Goal: Find specific page/section

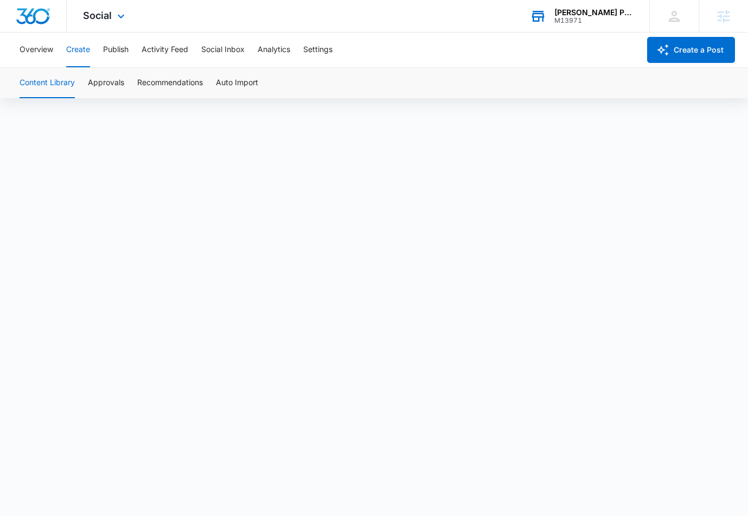
drag, startPoint x: 0, startPoint y: 0, endPoint x: 600, endPoint y: 15, distance: 600.0
click at [600, 15] on div "[PERSON_NAME] Pathways" at bounding box center [593, 12] width 79 height 9
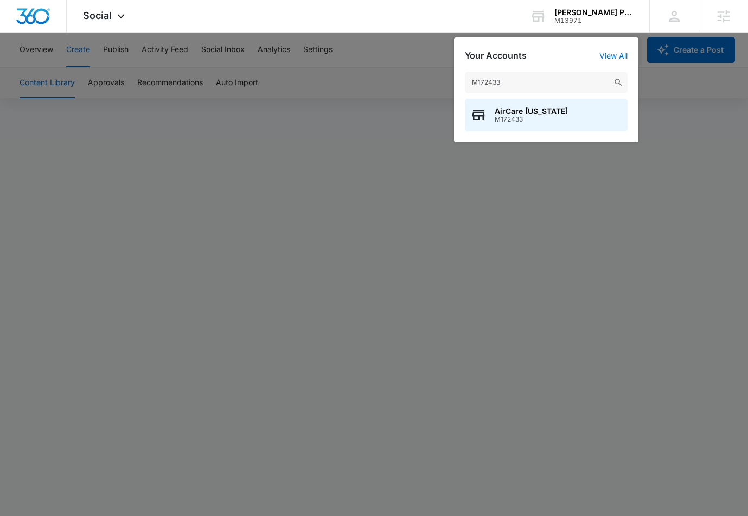
type input "M172433"
click at [561, 110] on div "AirCare [US_STATE] M172433" at bounding box center [546, 115] width 163 height 33
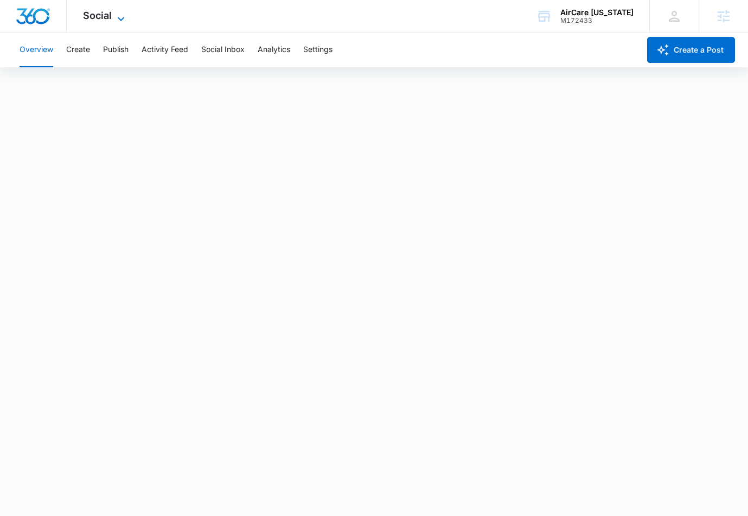
click at [94, 18] on span "Social" at bounding box center [97, 15] width 29 height 11
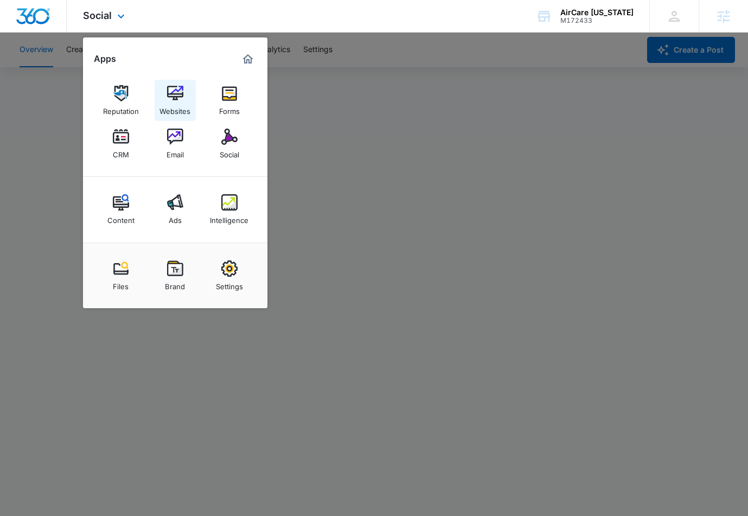
click at [166, 104] on div "Websites" at bounding box center [174, 108] width 31 height 14
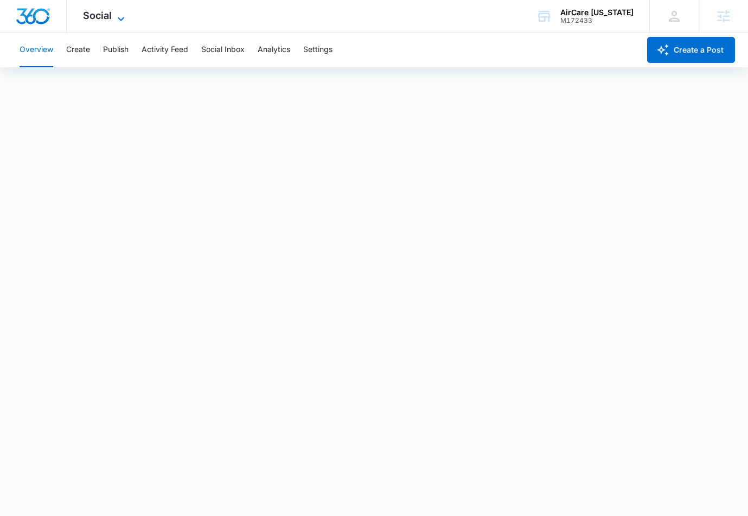
click at [101, 19] on span "Social" at bounding box center [97, 15] width 29 height 11
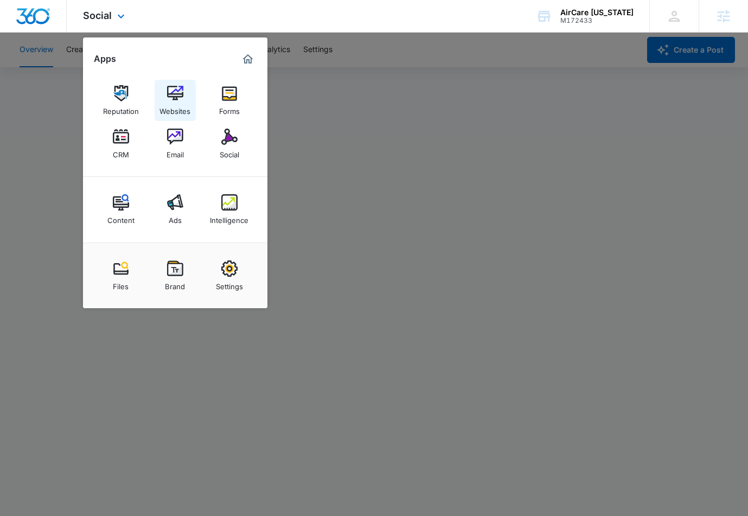
click at [176, 110] on div "Websites" at bounding box center [174, 108] width 31 height 14
